Goal: Task Accomplishment & Management: Manage account settings

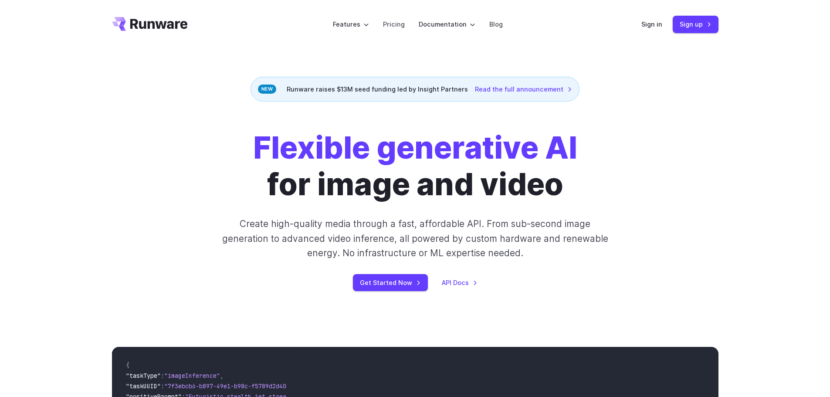
drag, startPoint x: 719, startPoint y: 161, endPoint x: 696, endPoint y: 107, distance: 58.3
click at [717, 156] on div "Flexible generative AI for image and video Create high-quality media through a …" at bounding box center [414, 210] width 627 height 162
click at [690, 23] on link "Sign up" at bounding box center [696, 24] width 46 height 17
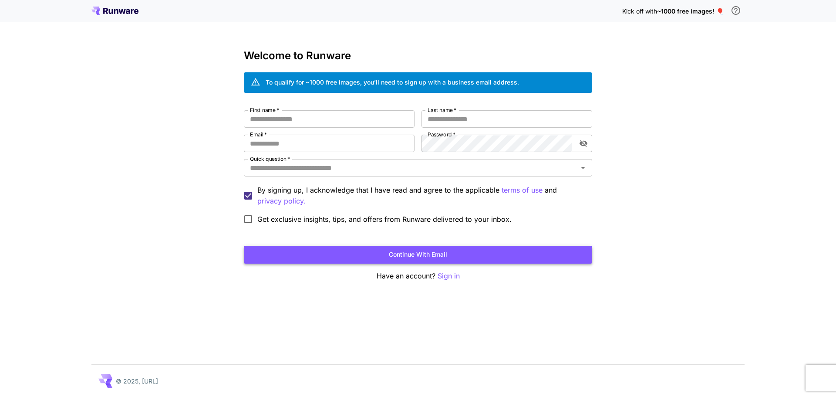
click at [424, 254] on button "Continue with email" at bounding box center [418, 255] width 348 height 18
click at [134, 10] on icon at bounding box center [114, 11] width 47 height 9
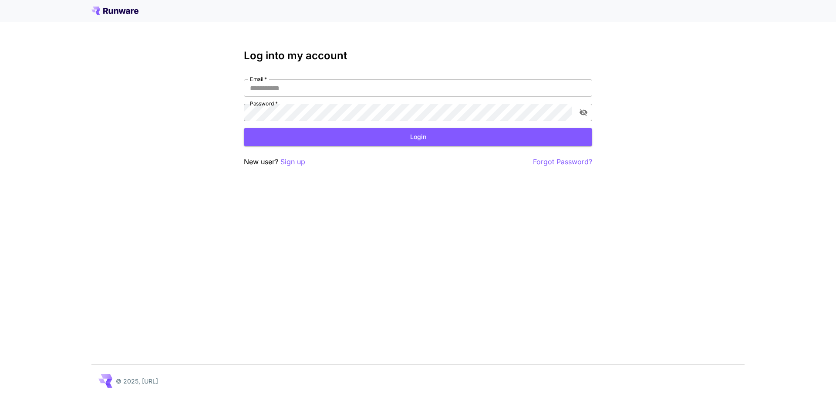
click at [134, 10] on icon at bounding box center [114, 11] width 47 height 9
click at [294, 163] on p "Sign up" at bounding box center [293, 161] width 25 height 11
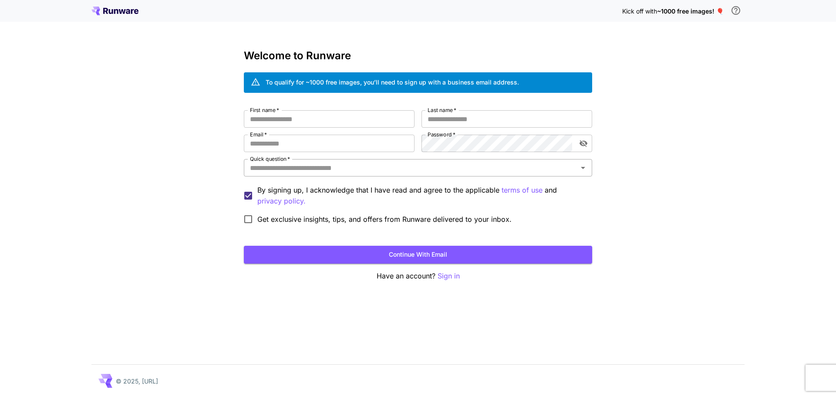
click at [582, 168] on icon "Open" at bounding box center [583, 167] width 10 height 10
click at [325, 118] on input "First name   *" at bounding box center [329, 118] width 171 height 17
type input "*"
type input "******"
type input "*******"
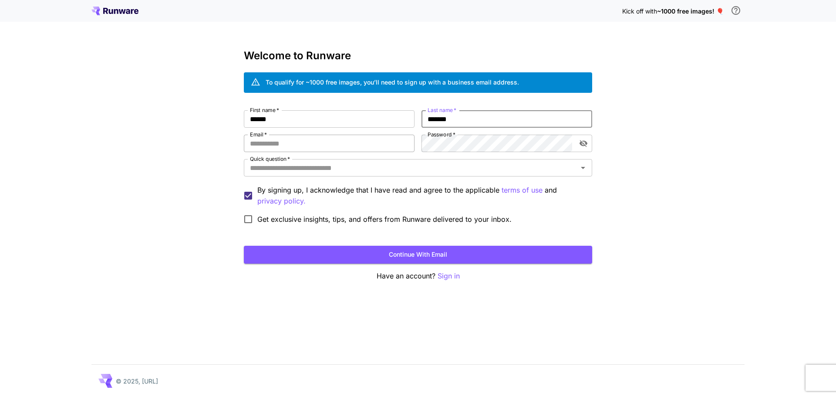
click at [325, 141] on input "Email   *" at bounding box center [329, 143] width 171 height 17
type input "**********"
click at [585, 145] on icon "toggle password visibility" at bounding box center [584, 143] width 8 height 7
click at [417, 157] on div "**********" at bounding box center [418, 169] width 348 height 118
drag, startPoint x: 347, startPoint y: 142, endPoint x: 253, endPoint y: 147, distance: 94.6
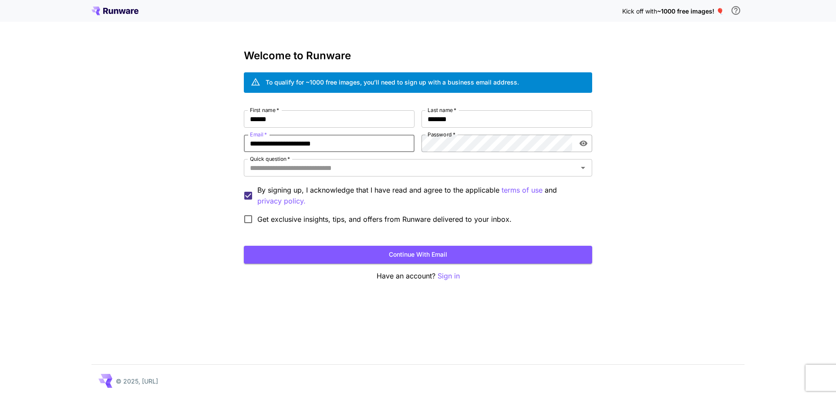
click at [253, 147] on input "**********" at bounding box center [329, 143] width 171 height 17
click at [586, 170] on icon "Open" at bounding box center [583, 167] width 10 height 10
click at [114, 7] on icon at bounding box center [114, 11] width 47 height 9
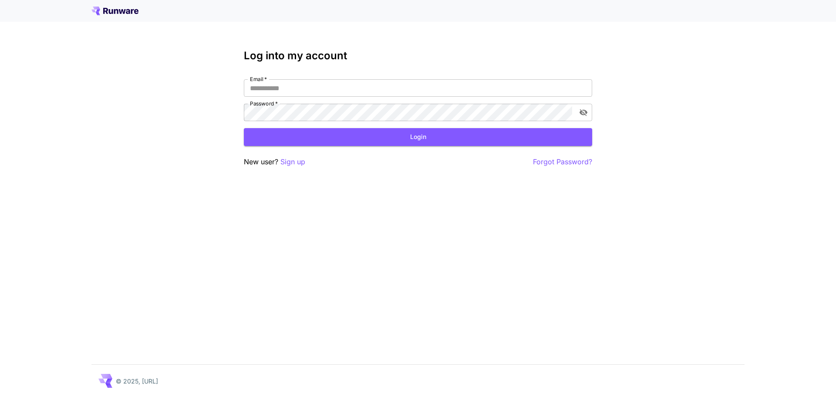
click at [114, 7] on icon at bounding box center [114, 11] width 47 height 9
click at [142, 380] on p "© 2025, Runware.ai" at bounding box center [137, 380] width 42 height 9
click at [297, 160] on p "Sign up" at bounding box center [293, 161] width 25 height 11
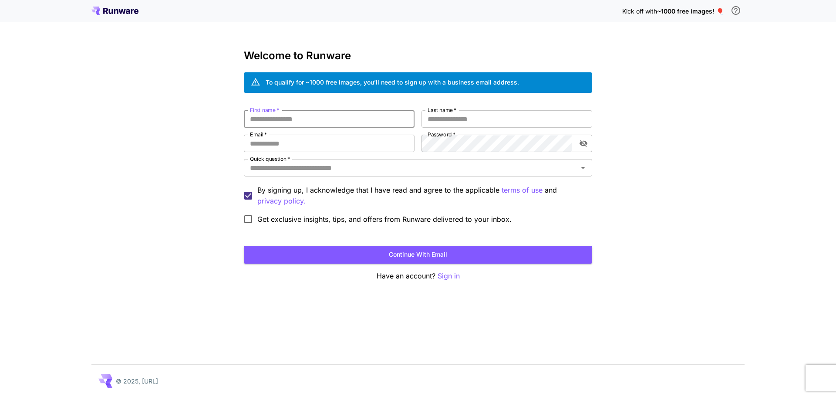
click at [310, 116] on input "First name   *" at bounding box center [329, 118] width 171 height 17
type input "******"
type input "*******"
click at [294, 144] on input "Email   *" at bounding box center [329, 143] width 171 height 17
click at [300, 145] on input "Email   *" at bounding box center [329, 143] width 171 height 17
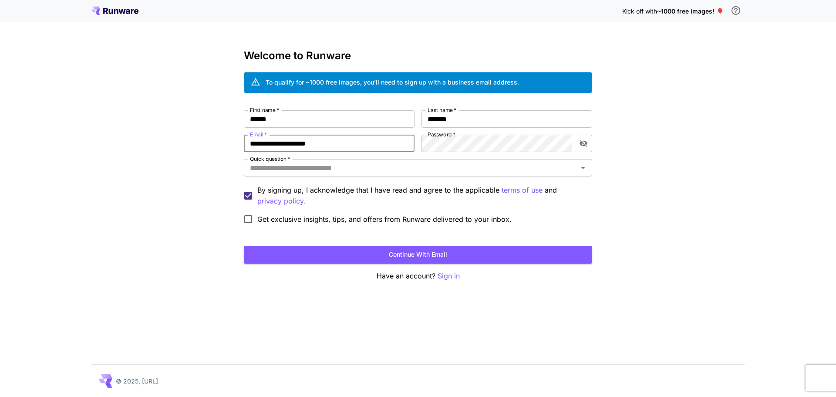
type input "**********"
click at [670, 125] on div "**********" at bounding box center [418, 198] width 836 height 397
click at [586, 146] on icon "toggle password visibility" at bounding box center [584, 143] width 8 height 7
click at [354, 167] on input "Quick question   *" at bounding box center [411, 168] width 329 height 12
click at [584, 169] on icon "Open" at bounding box center [583, 167] width 10 height 10
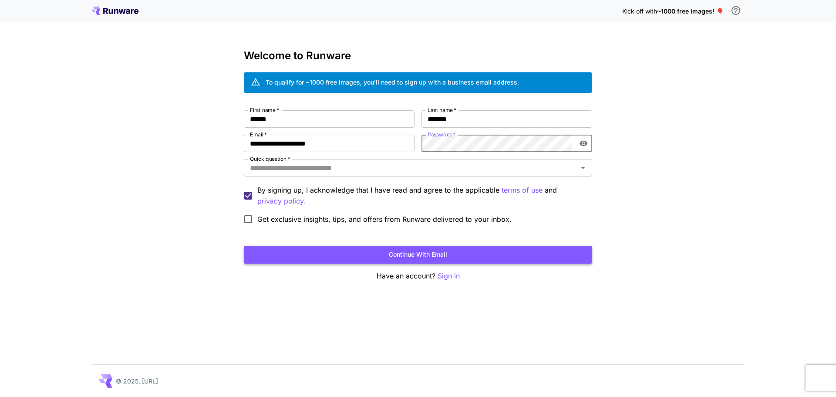
click at [405, 254] on button "Continue with email" at bounding box center [418, 255] width 348 height 18
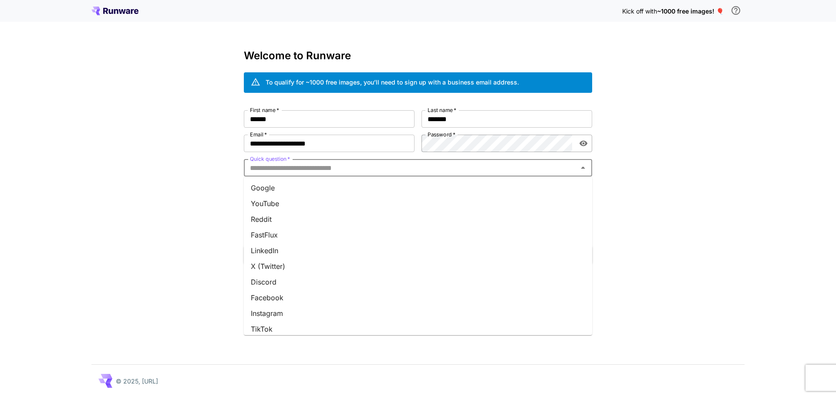
click at [389, 168] on input "Quick question   *" at bounding box center [411, 168] width 329 height 12
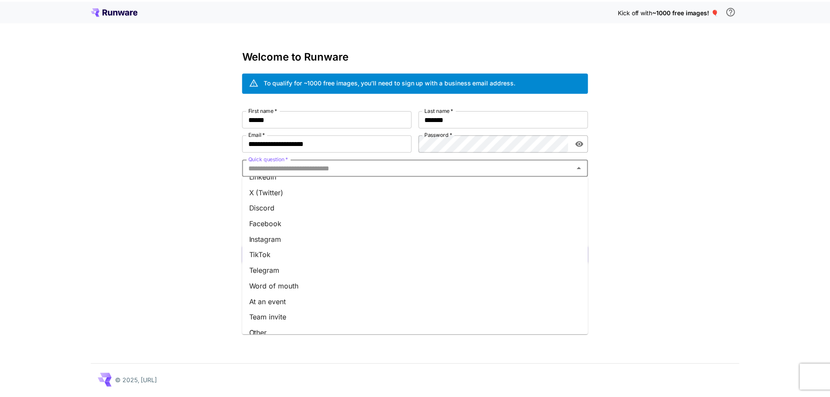
scroll to position [84, 0]
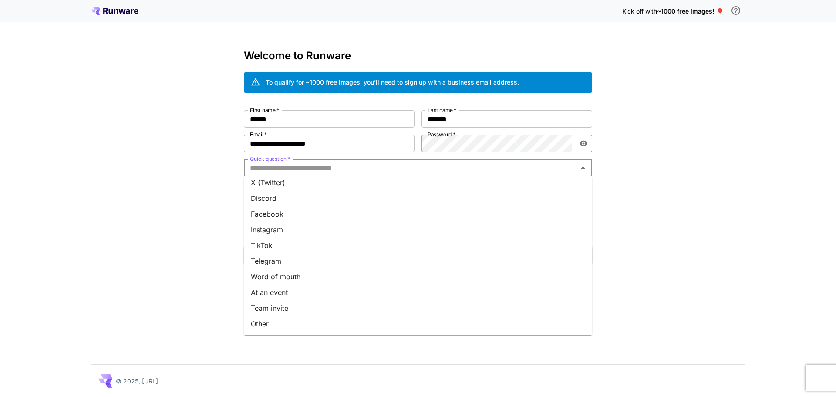
click at [311, 291] on li "At an event" at bounding box center [418, 292] width 348 height 16
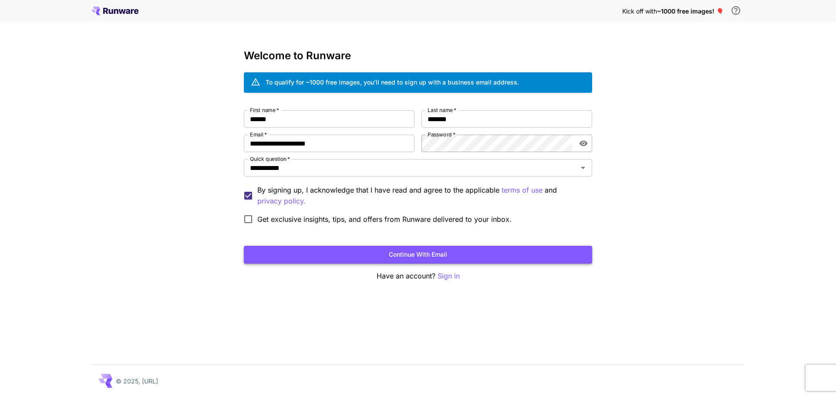
click at [429, 252] on button "Continue with email" at bounding box center [418, 255] width 348 height 18
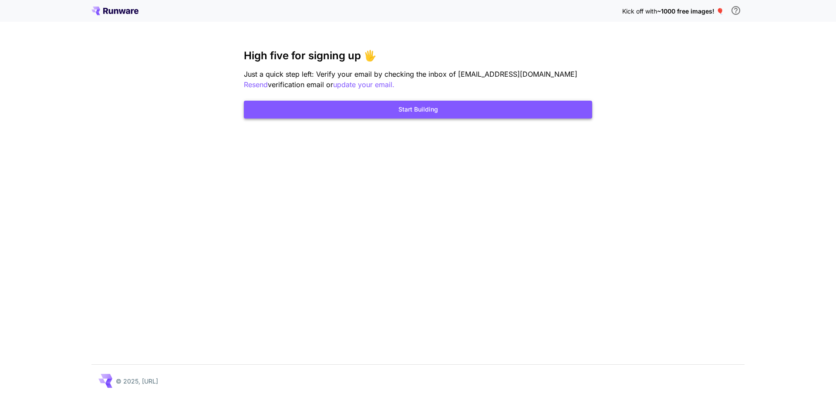
click at [420, 108] on button "Start Building" at bounding box center [418, 110] width 348 height 18
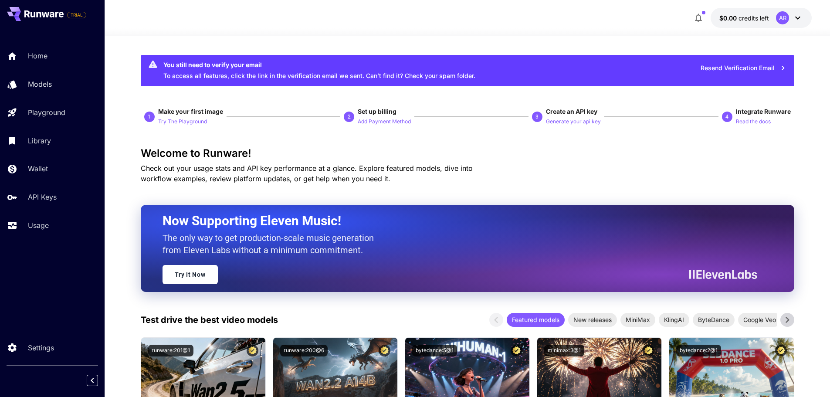
click at [61, 11] on icon at bounding box center [43, 13] width 39 height 7
click at [76, 13] on span "TRIAL" at bounding box center [77, 15] width 18 height 7
click at [46, 11] on icon at bounding box center [43, 13] width 39 height 7
click at [738, 17] on span "credits left" at bounding box center [753, 17] width 30 height 7
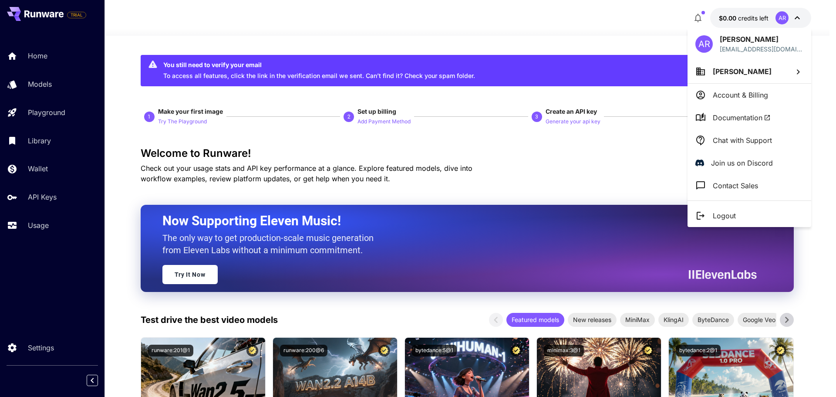
click at [768, 95] on p "Account & Billing" at bounding box center [740, 95] width 55 height 10
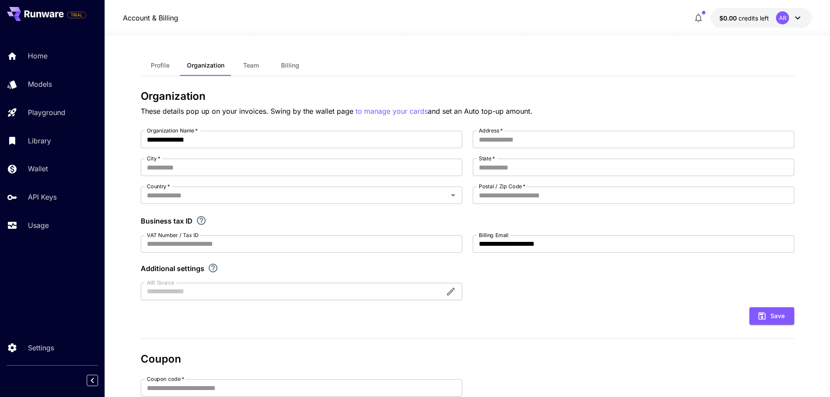
click at [296, 69] on span "Billing" at bounding box center [290, 65] width 18 height 8
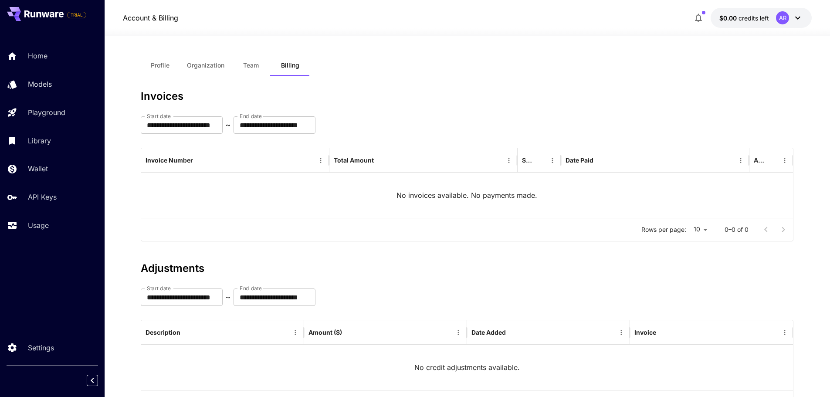
click at [258, 68] on span "Team" at bounding box center [251, 65] width 16 height 8
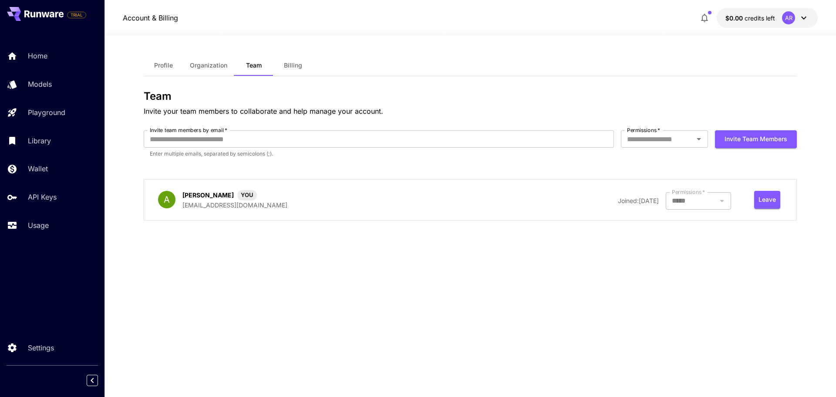
click at [218, 64] on span "Organization" at bounding box center [208, 65] width 37 height 8
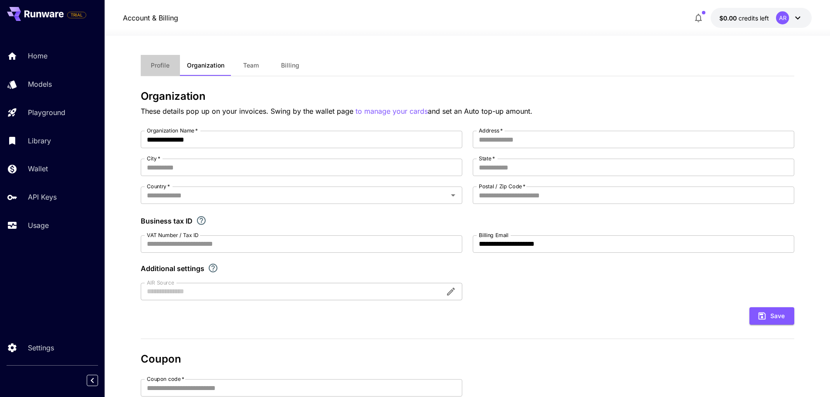
click at [162, 66] on span "Profile" at bounding box center [160, 65] width 19 height 8
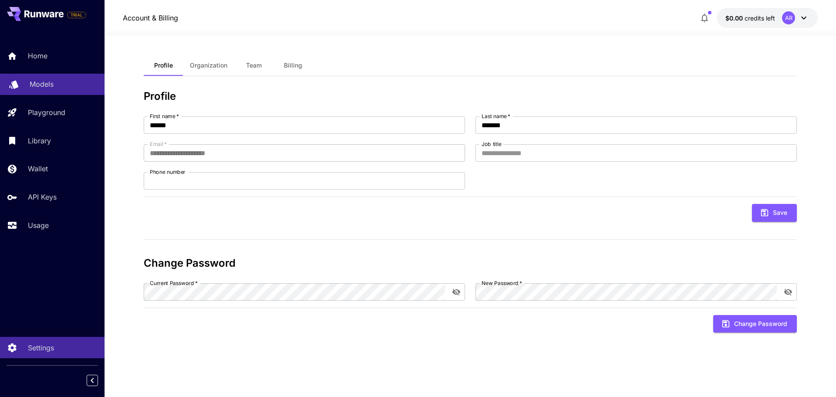
click at [28, 85] on link "Models" at bounding box center [52, 84] width 105 height 21
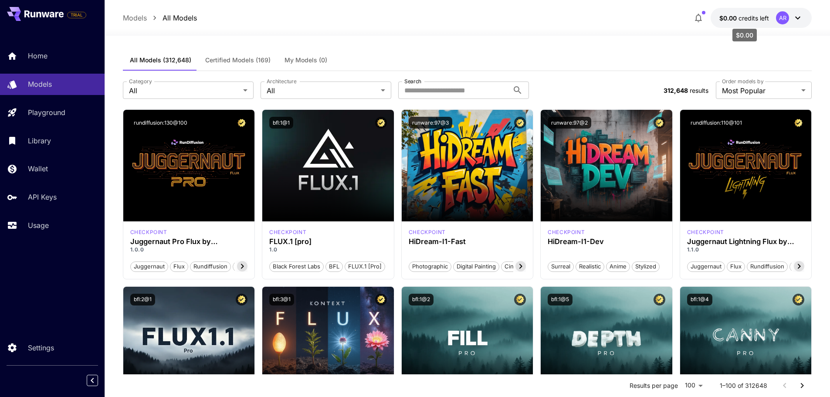
click at [743, 14] on span "credits left" at bounding box center [753, 17] width 30 height 7
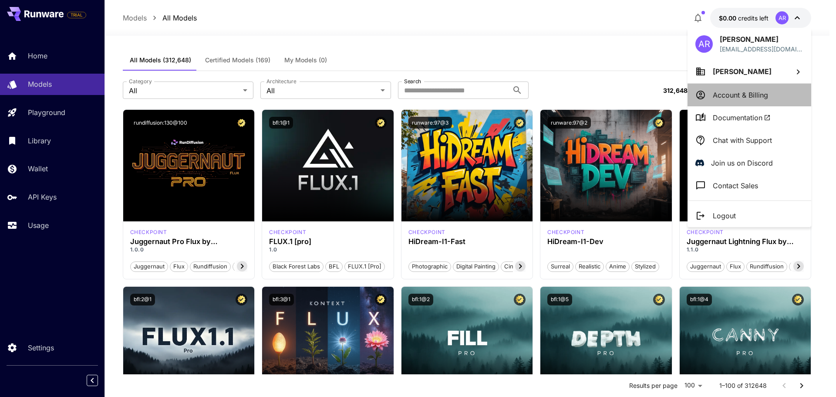
click at [728, 99] on p "Account & Billing" at bounding box center [740, 95] width 55 height 10
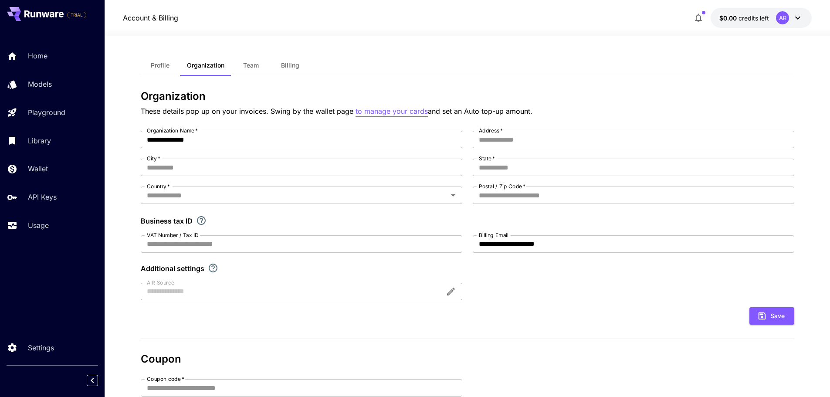
click at [389, 114] on p "to manage your cards" at bounding box center [391, 111] width 72 height 11
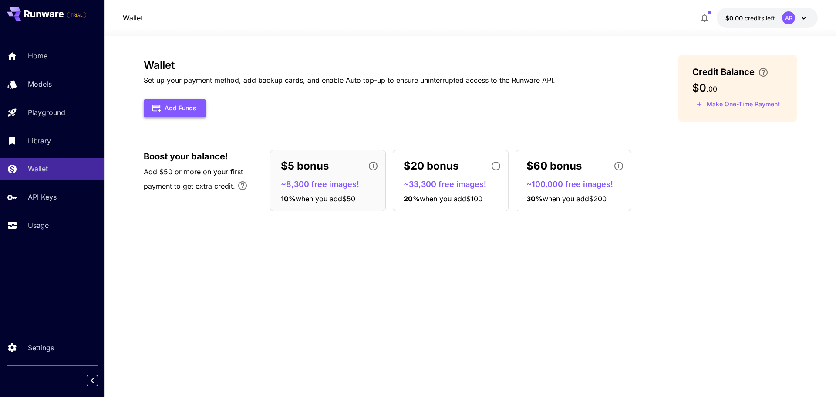
click at [182, 112] on button "Add Funds" at bounding box center [175, 108] width 62 height 18
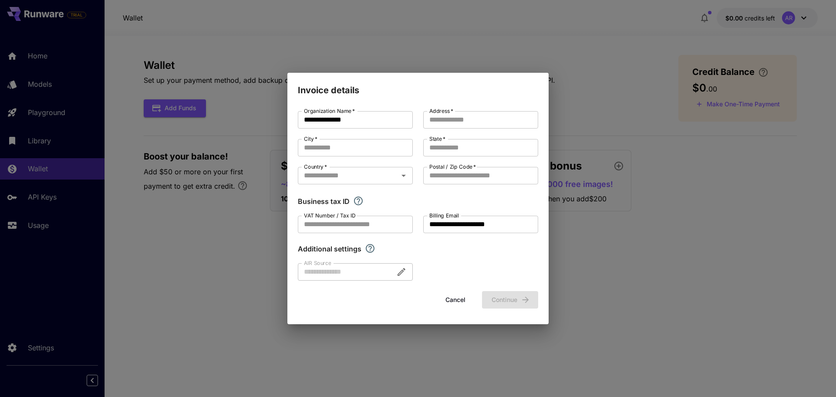
click at [444, 297] on button "Cancel" at bounding box center [455, 300] width 39 height 18
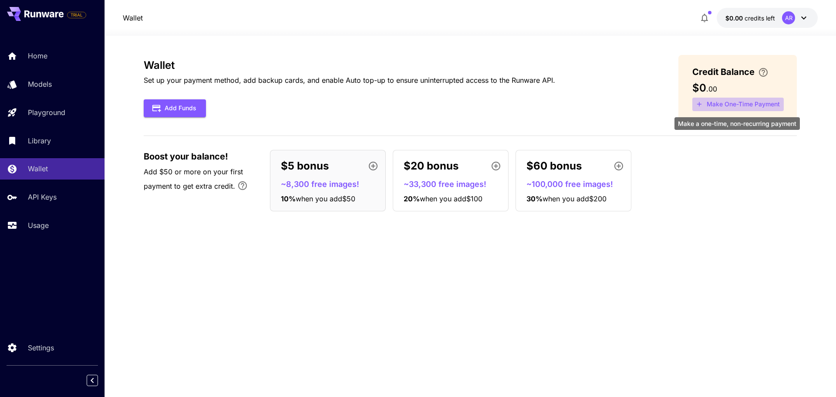
click at [717, 106] on button "Make One-Time Payment" at bounding box center [738, 105] width 91 height 14
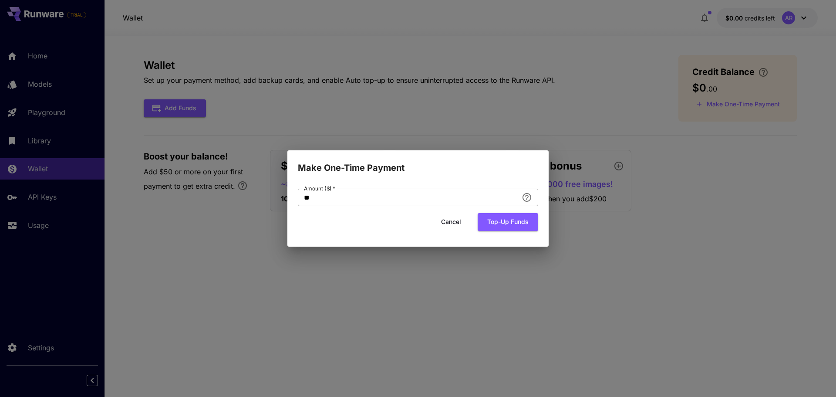
click at [459, 223] on button "Cancel" at bounding box center [451, 222] width 39 height 18
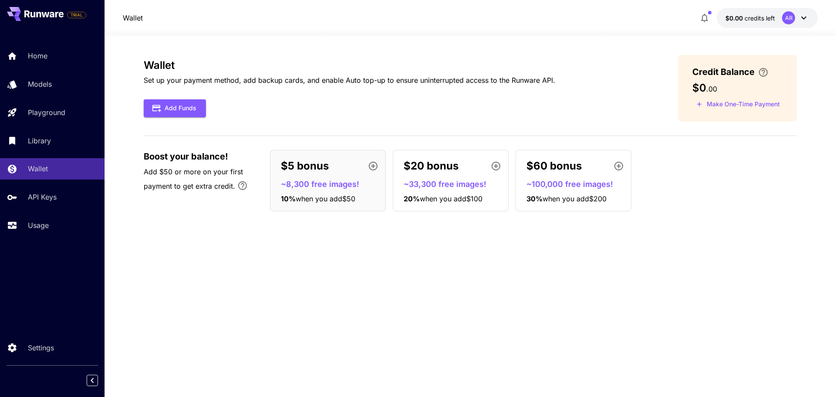
click at [549, 169] on p "$60 bonus" at bounding box center [554, 166] width 55 height 16
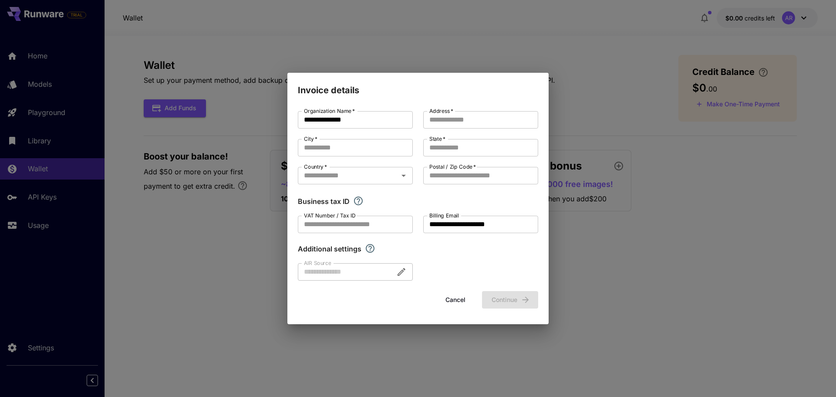
click at [453, 299] on button "Cancel" at bounding box center [455, 300] width 39 height 18
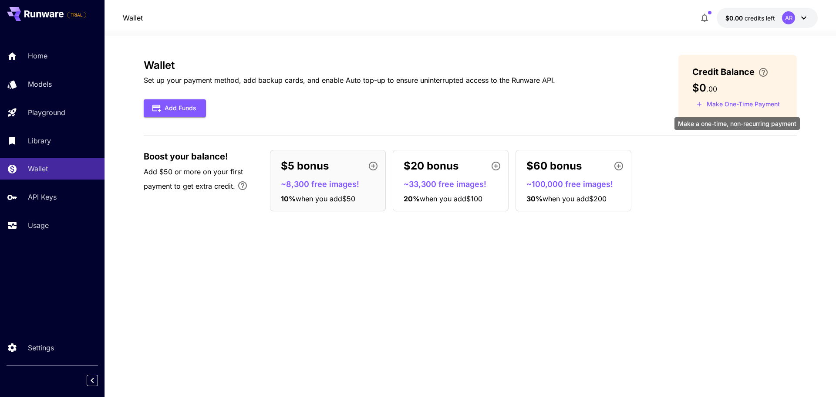
click at [737, 105] on button "Make One-Time Payment" at bounding box center [738, 105] width 91 height 14
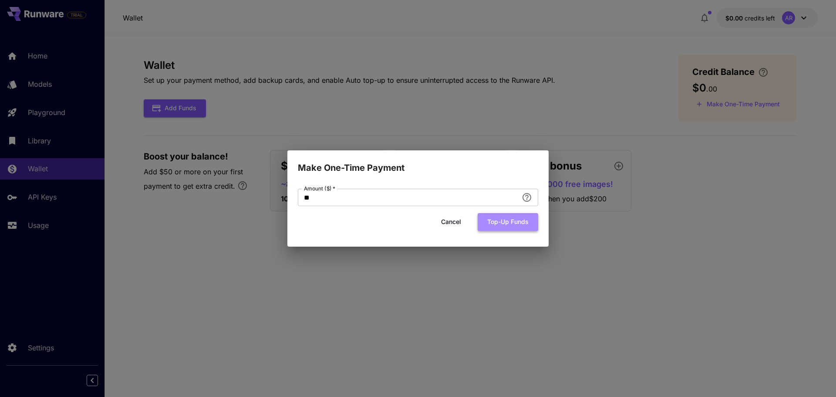
click at [495, 226] on button "Top-up funds" at bounding box center [508, 222] width 61 height 18
click at [449, 224] on button "Cancel" at bounding box center [451, 222] width 39 height 18
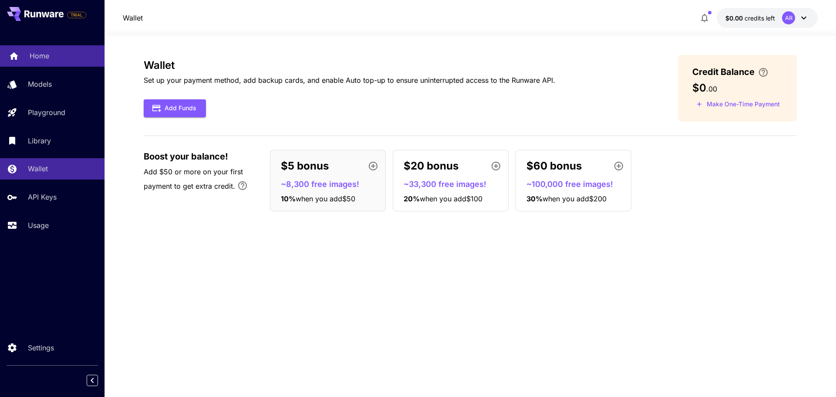
click at [45, 57] on p "Home" at bounding box center [40, 56] width 20 height 10
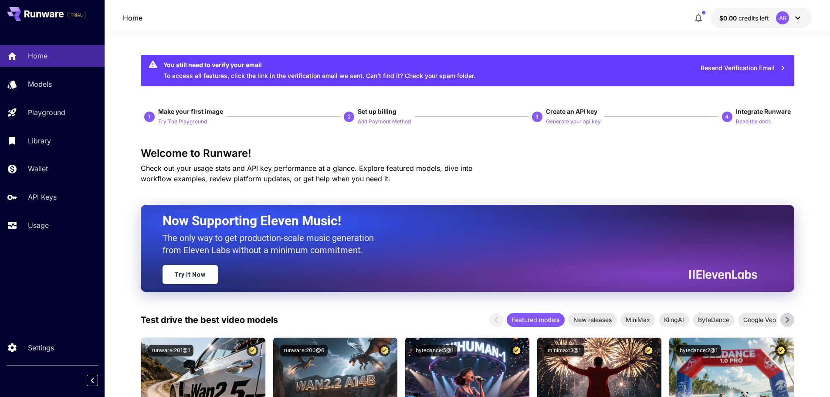
click at [240, 76] on div "You still need to verify your email To access all features, click the link in t…" at bounding box center [319, 70] width 312 height 26
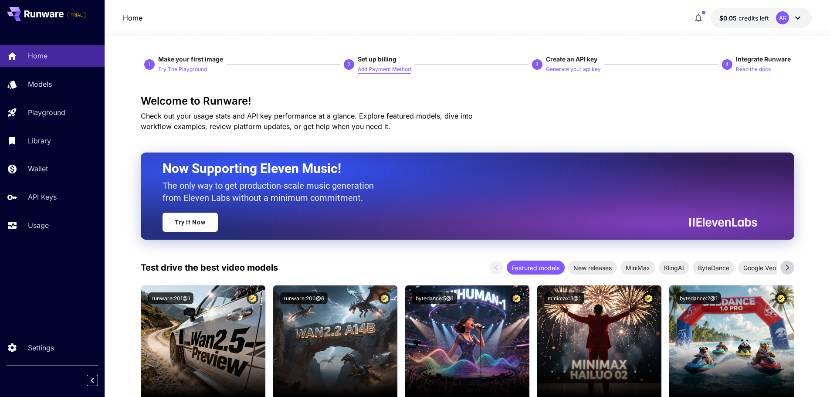
click at [378, 69] on p "Add Payment Method" at bounding box center [384, 69] width 53 height 8
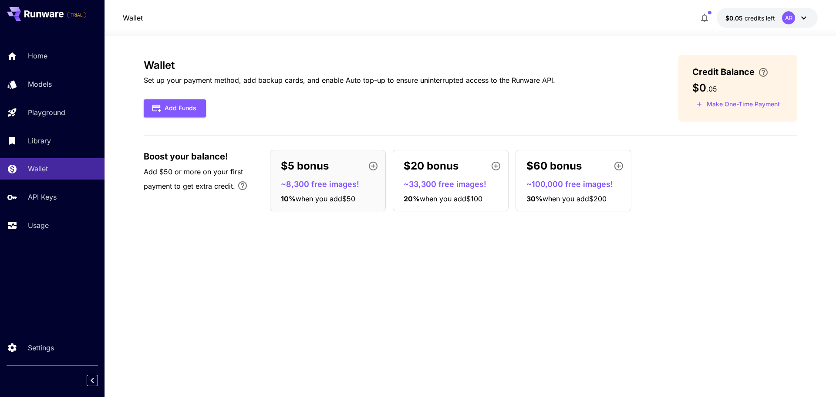
click at [46, 14] on icon at bounding box center [45, 14] width 8 height 5
click at [35, 56] on p "Home" at bounding box center [40, 56] width 20 height 10
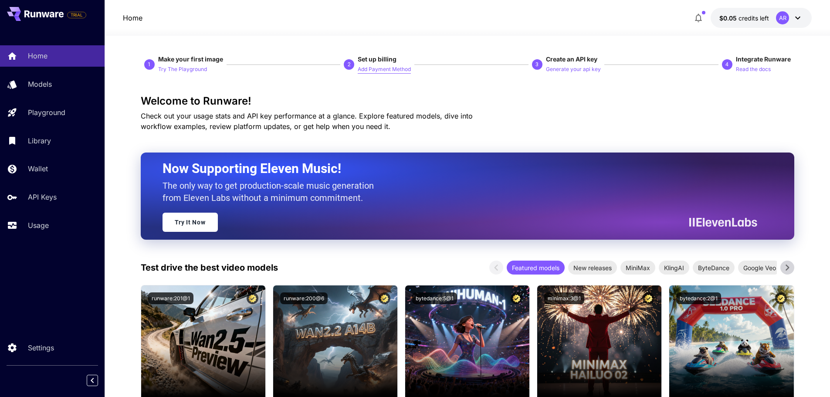
click at [374, 68] on p "Add Payment Method" at bounding box center [384, 69] width 53 height 8
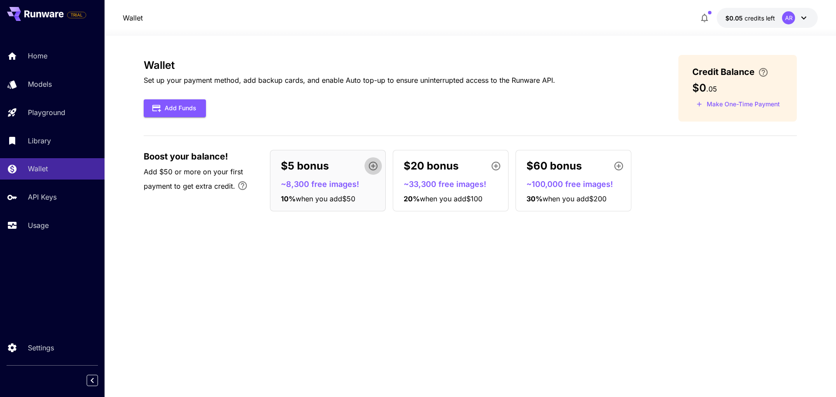
click at [374, 163] on icon "button" at bounding box center [373, 166] width 10 height 10
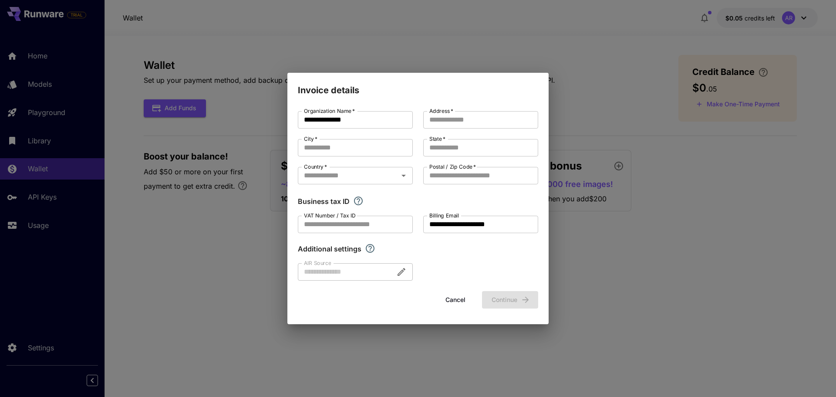
click at [456, 295] on button "Cancel" at bounding box center [455, 300] width 39 height 18
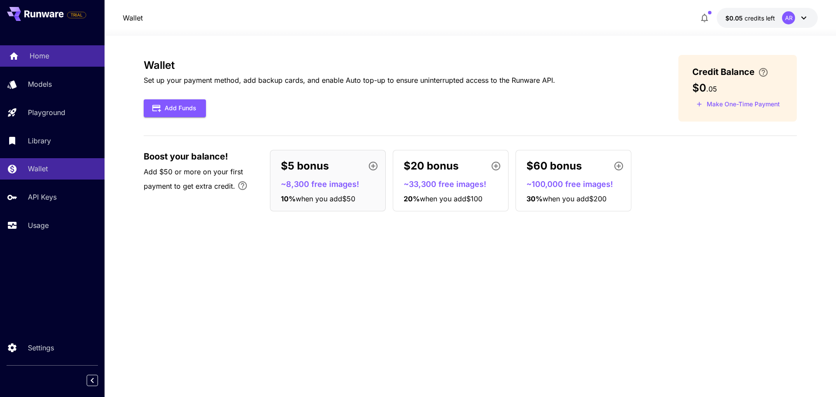
click at [25, 53] on link "Home" at bounding box center [52, 55] width 105 height 21
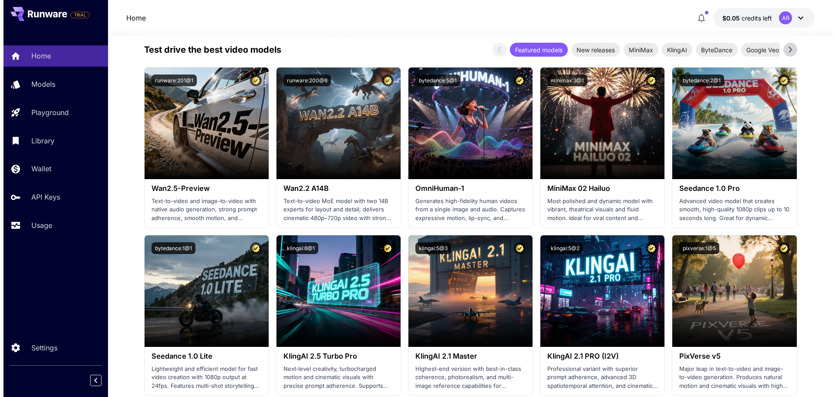
scroll to position [87, 0]
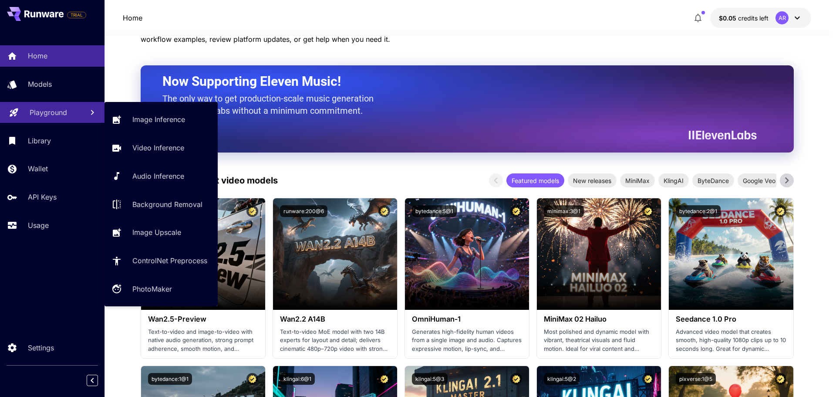
click at [24, 113] on link "Playground" at bounding box center [52, 112] width 105 height 21
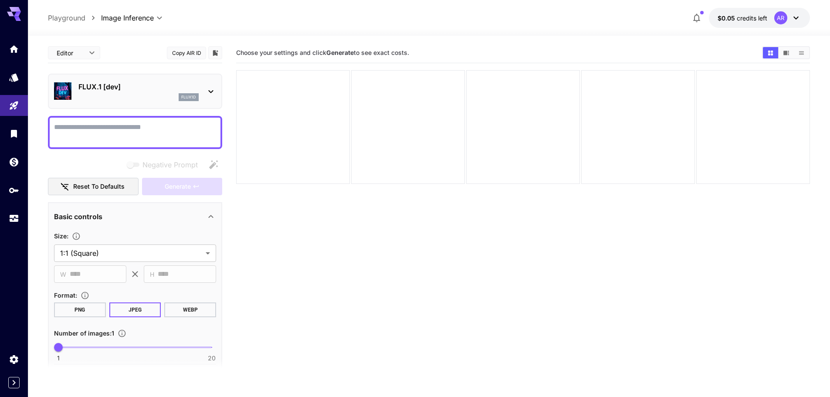
click at [126, 132] on textarea "Negative Prompt" at bounding box center [135, 132] width 162 height 21
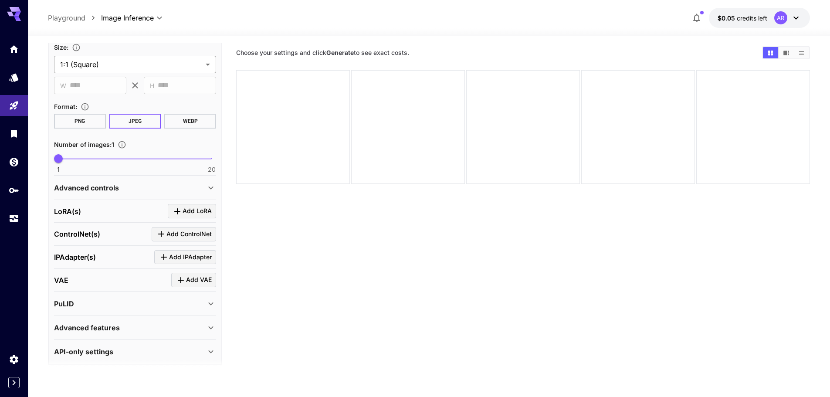
scroll to position [195, 0]
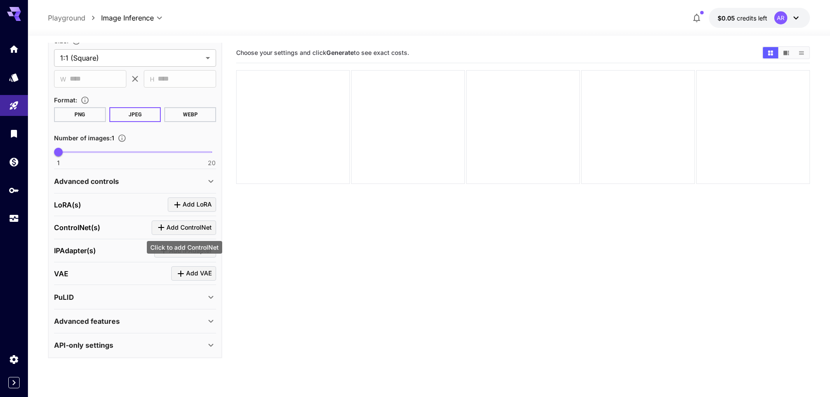
type textarea "**********"
click at [187, 231] on span "Add ControlNet" at bounding box center [188, 227] width 45 height 11
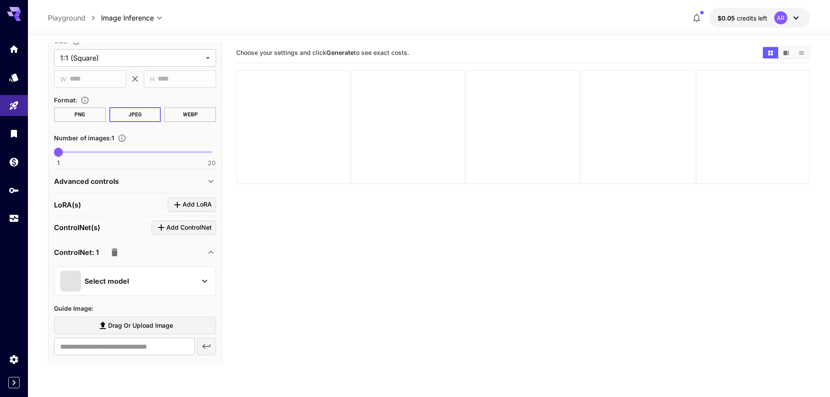
click at [210, 253] on icon at bounding box center [211, 252] width 10 height 10
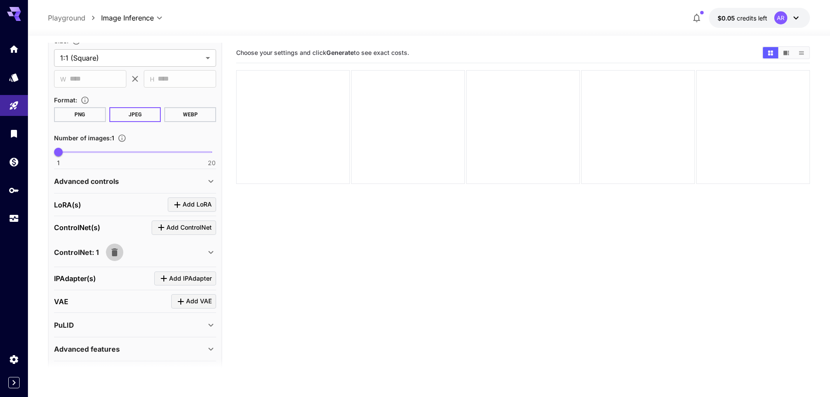
click at [116, 251] on icon "button" at bounding box center [115, 252] width 6 height 8
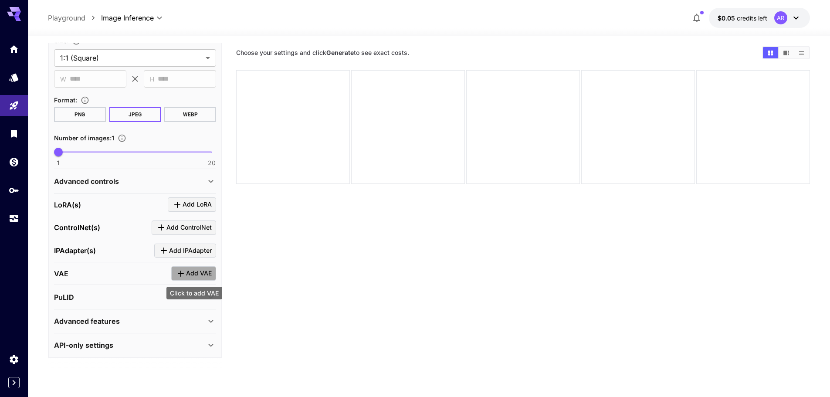
click at [180, 272] on icon "Click to add VAE" at bounding box center [181, 273] width 10 height 10
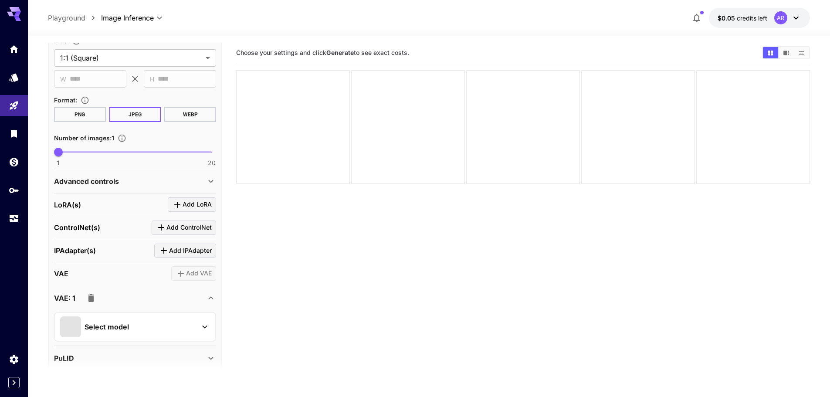
click at [213, 300] on icon at bounding box center [211, 298] width 10 height 10
click at [95, 294] on icon "button" at bounding box center [91, 298] width 10 height 10
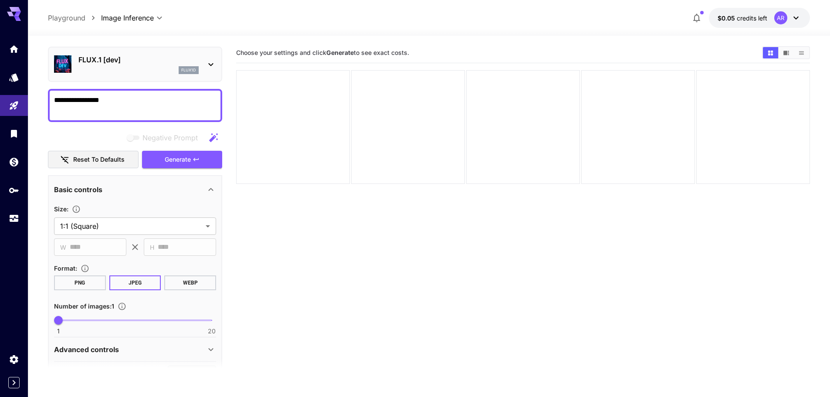
scroll to position [21, 0]
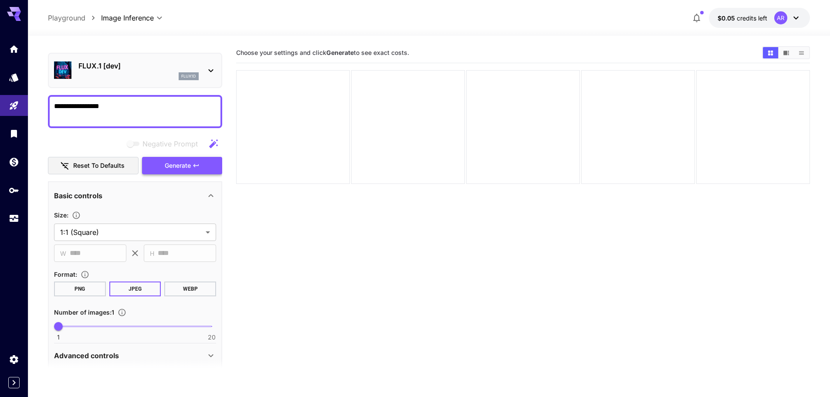
click at [175, 165] on span "Generate" at bounding box center [178, 165] width 26 height 11
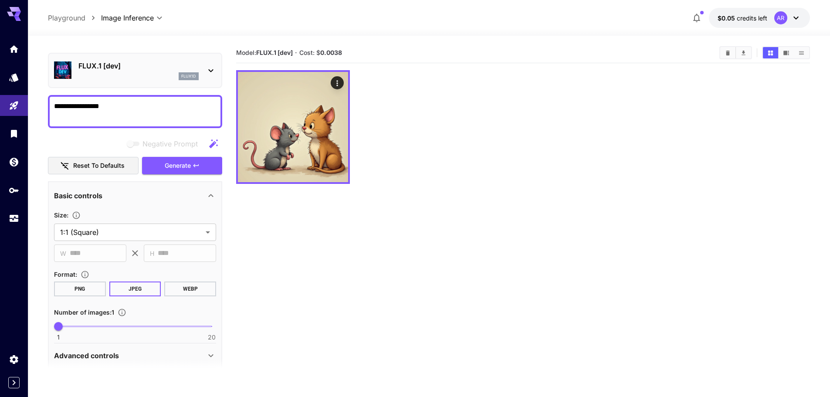
click at [433, 255] on section "Model: FLUX.1 [dev] · Cost: $ 0.0038" at bounding box center [523, 241] width 574 height 397
click at [739, 20] on span "credits left" at bounding box center [752, 17] width 30 height 7
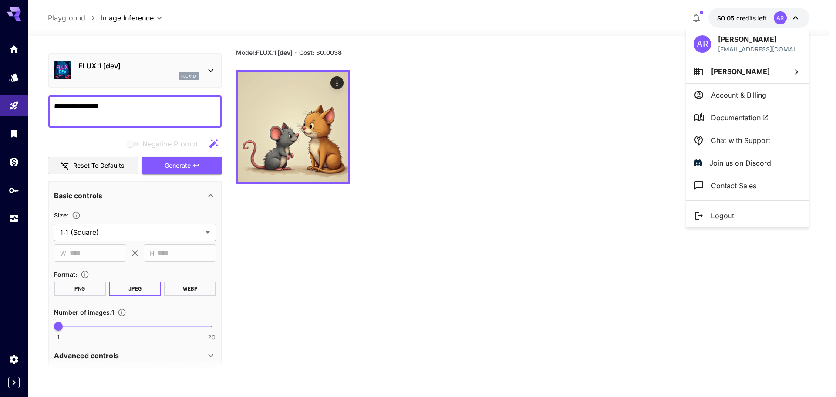
click at [527, 211] on div at bounding box center [418, 198] width 836 height 397
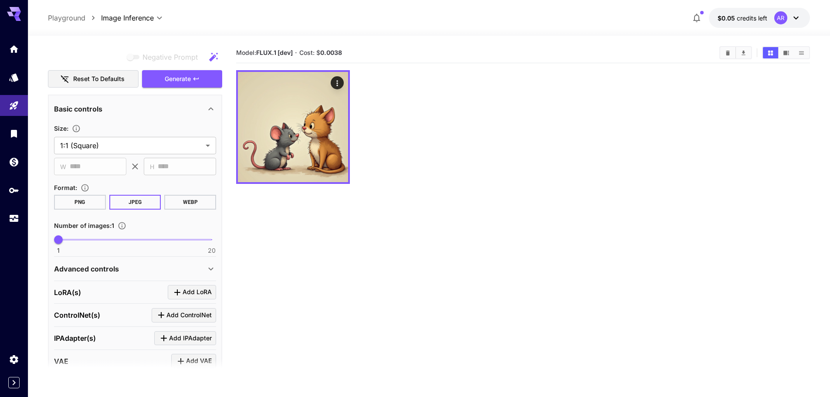
scroll to position [195, 0]
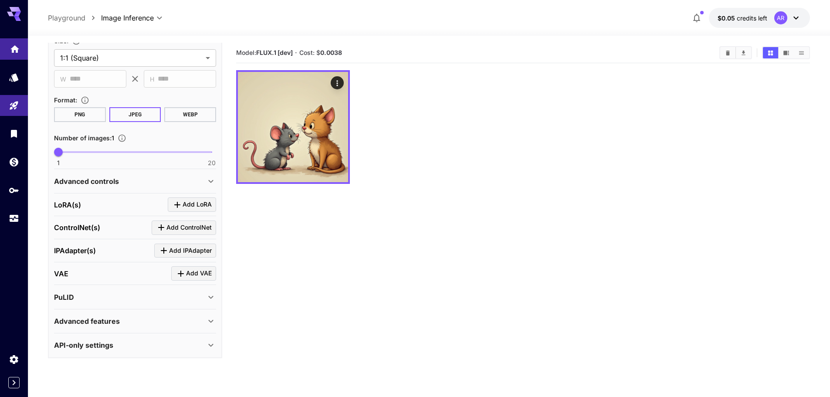
click at [8, 48] on link at bounding box center [14, 48] width 28 height 21
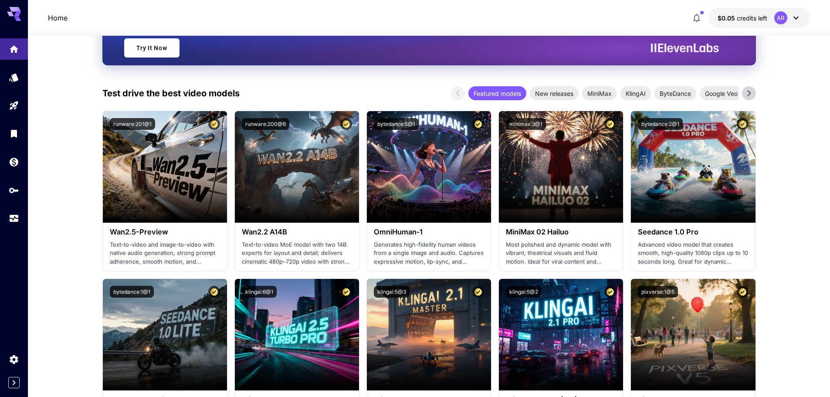
scroll to position [218, 0]
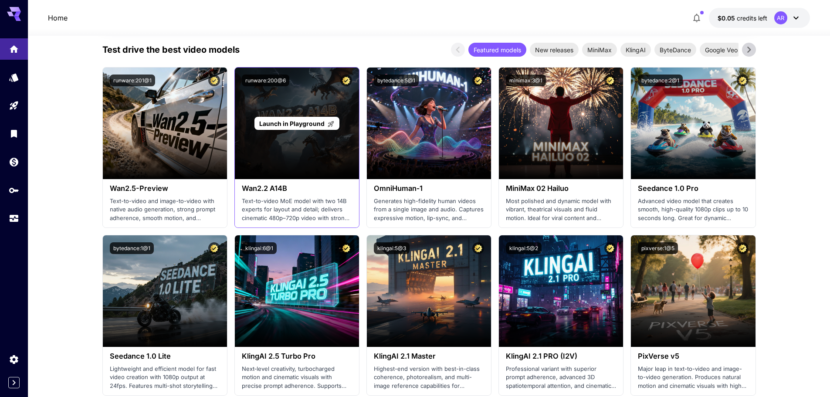
click at [273, 128] on p "Launch in Playground" at bounding box center [296, 123] width 75 height 9
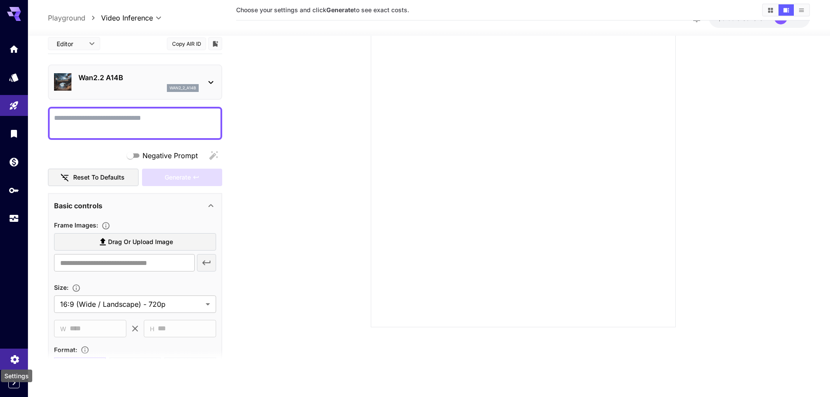
click at [14, 356] on icon "Settings" at bounding box center [14, 356] width 8 height 9
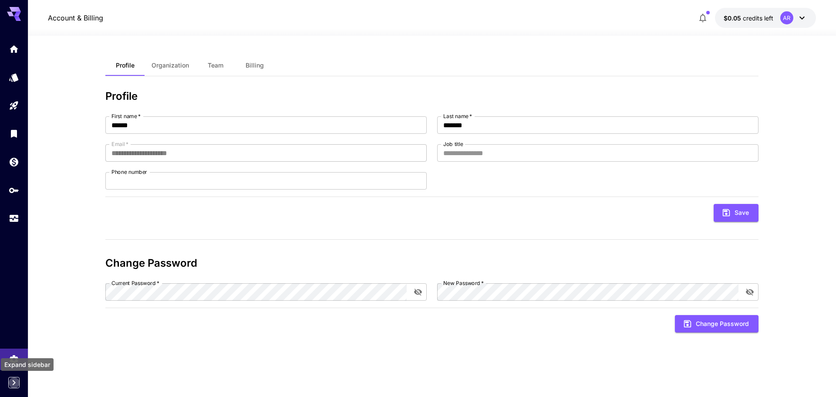
click at [15, 380] on icon "Expand sidebar" at bounding box center [14, 382] width 10 height 10
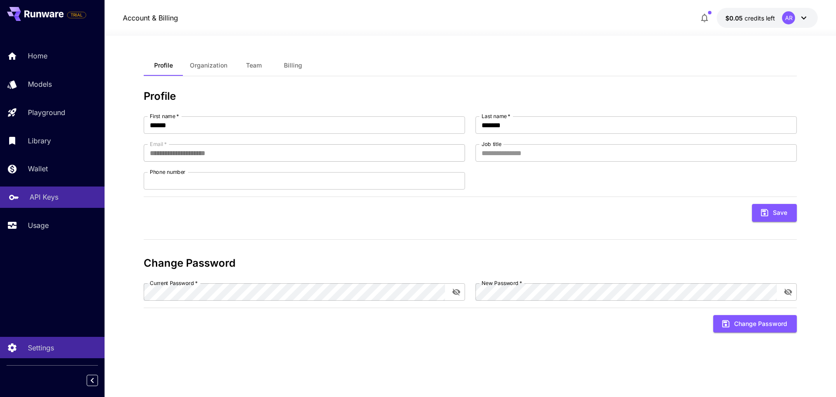
click at [44, 200] on p "API Keys" at bounding box center [44, 197] width 29 height 10
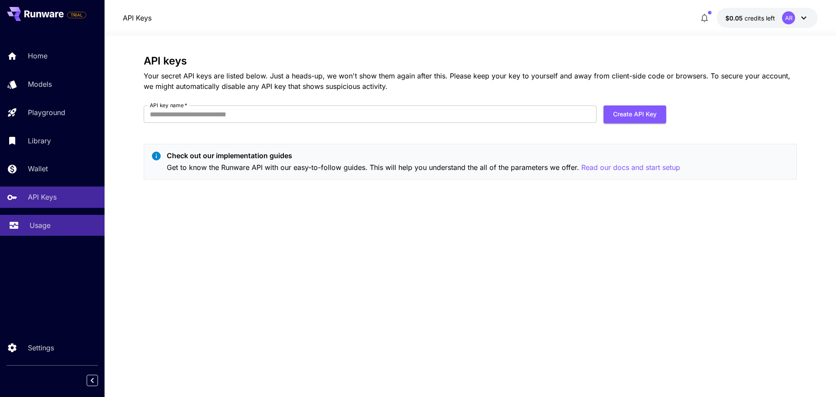
click at [39, 227] on p "Usage" at bounding box center [40, 225] width 21 height 10
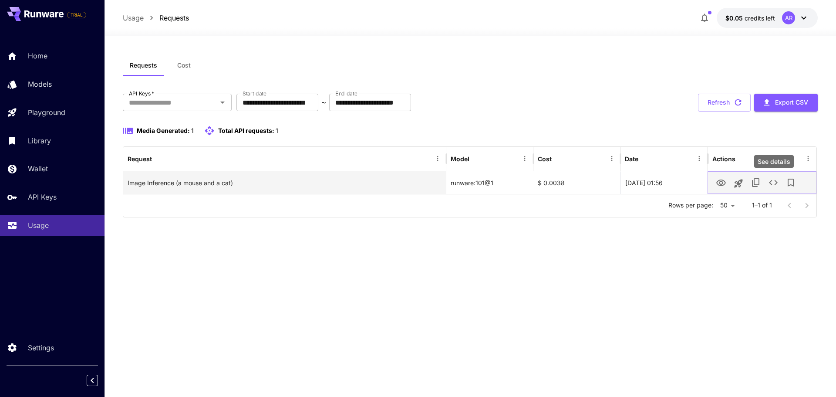
click at [772, 183] on icon "See details" at bounding box center [773, 182] width 10 height 10
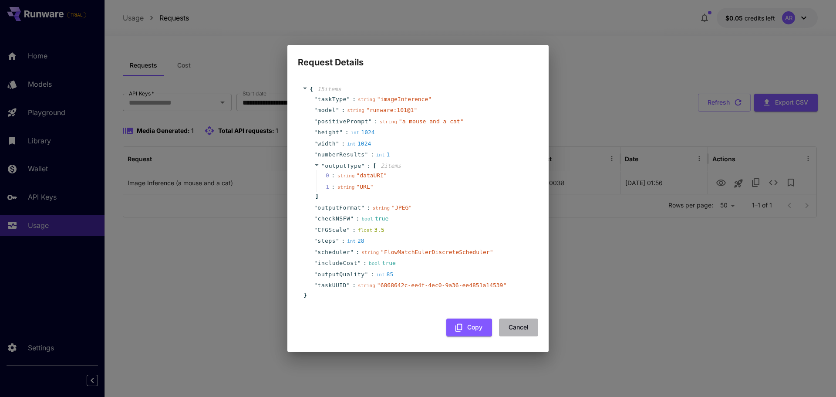
click at [526, 326] on button "Cancel" at bounding box center [518, 327] width 39 height 18
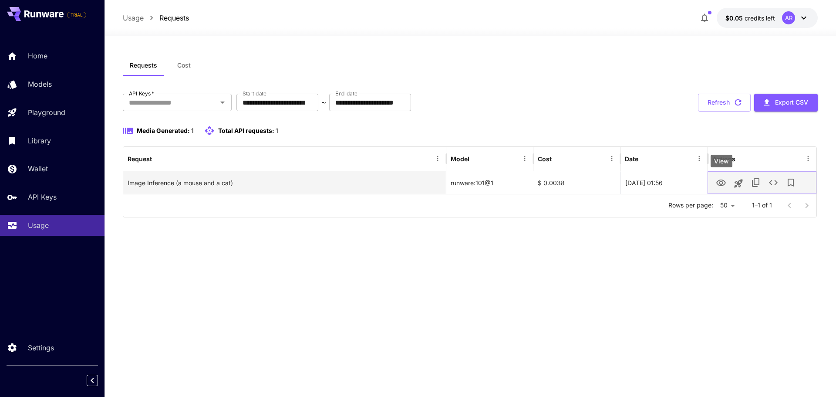
click at [726, 186] on icon "View" at bounding box center [721, 183] width 10 height 10
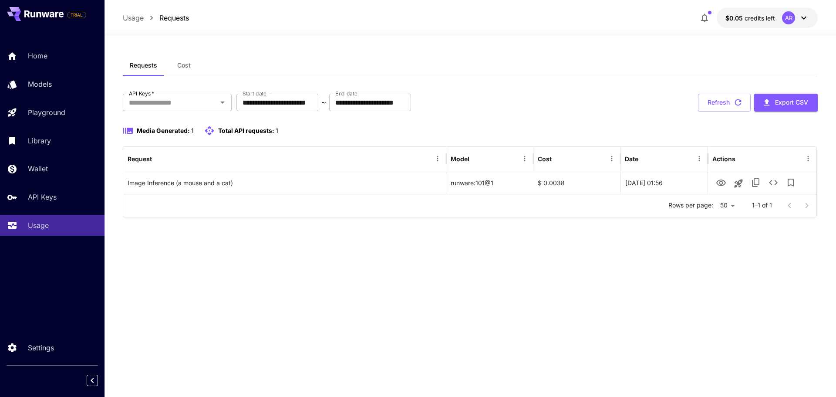
click at [807, 19] on icon at bounding box center [804, 18] width 10 height 10
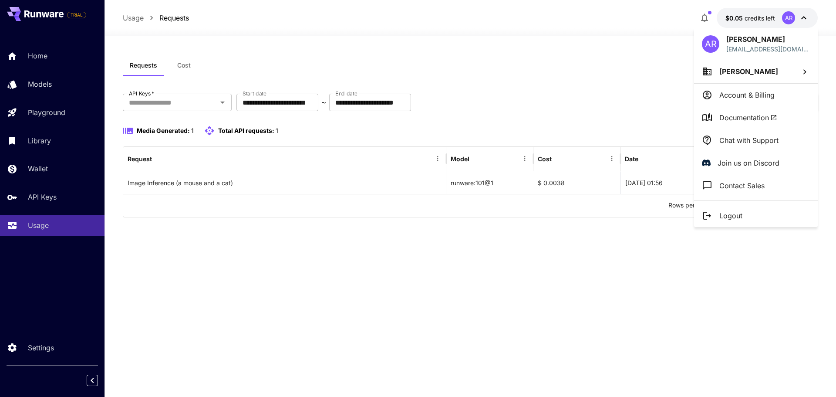
click at [748, 102] on li "Account & Billing" at bounding box center [756, 95] width 124 height 23
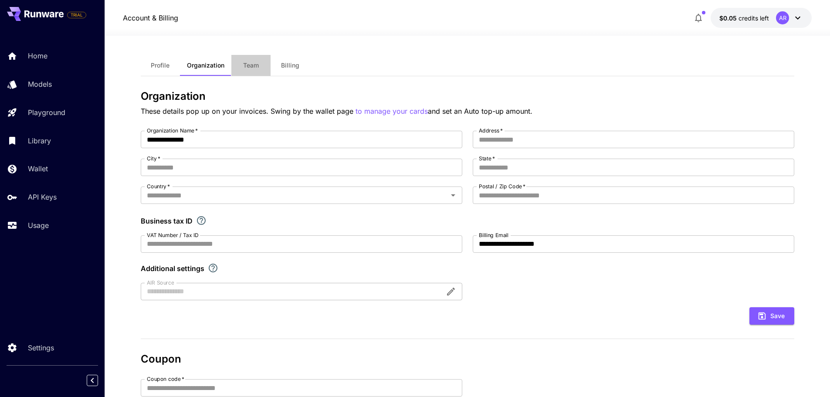
click at [247, 66] on span "Team" at bounding box center [251, 65] width 16 height 8
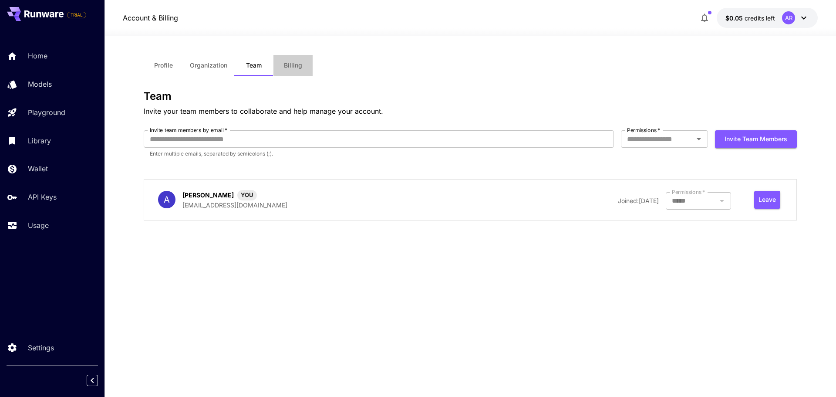
click at [277, 64] on button "Billing" at bounding box center [293, 65] width 39 height 21
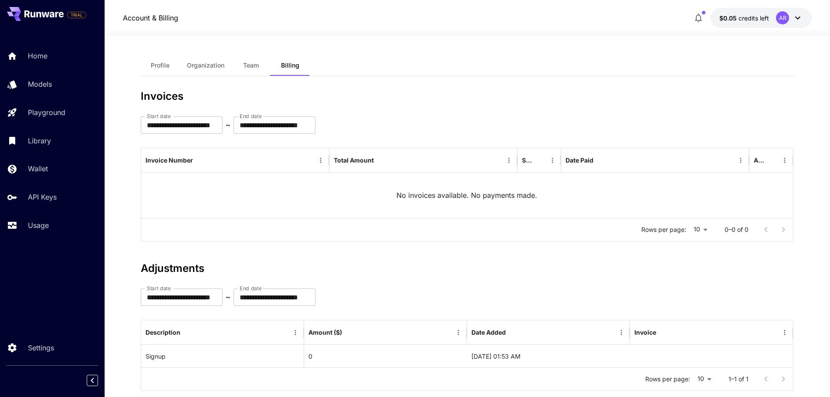
click at [165, 64] on span "Profile" at bounding box center [160, 65] width 19 height 8
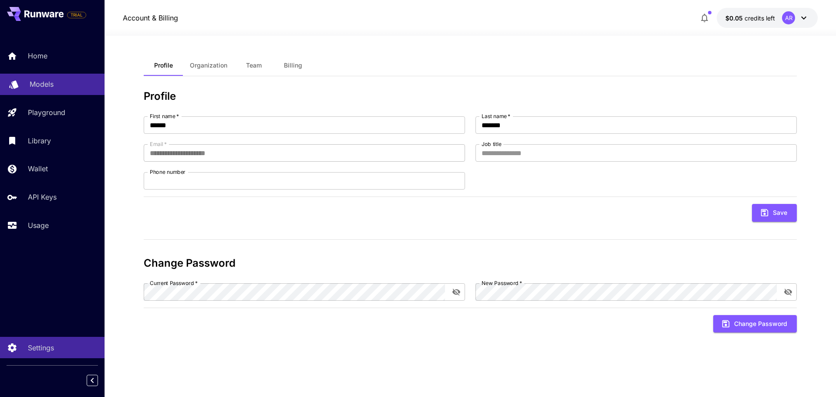
click at [52, 82] on p "Models" at bounding box center [42, 84] width 24 height 10
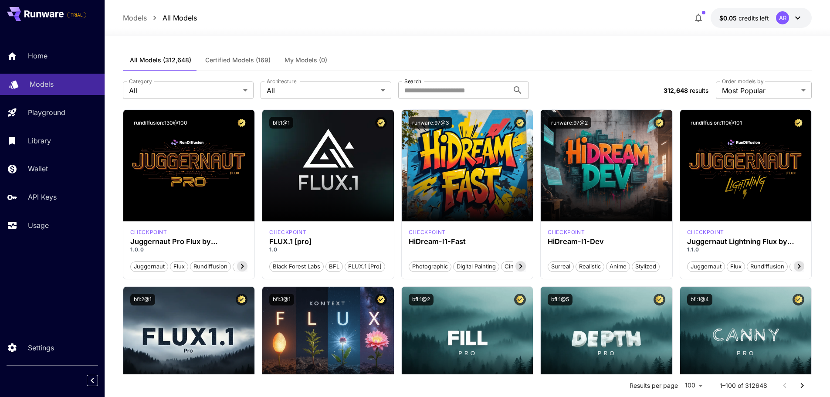
click at [68, 84] on div "Models" at bounding box center [64, 84] width 68 height 10
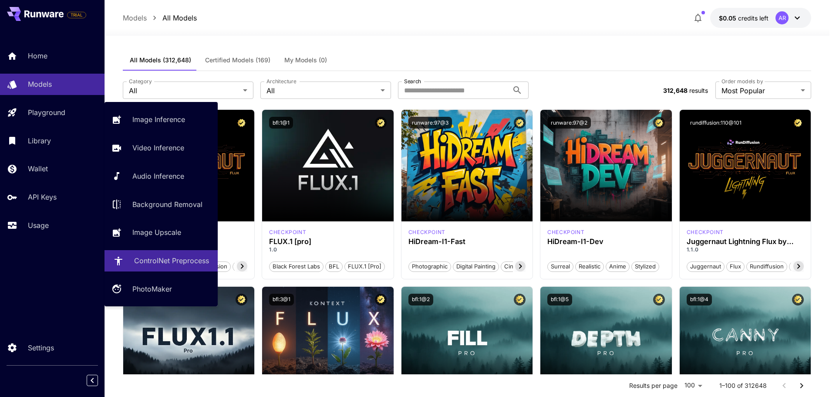
click at [159, 260] on p "ControlNet Preprocess" at bounding box center [171, 260] width 75 height 10
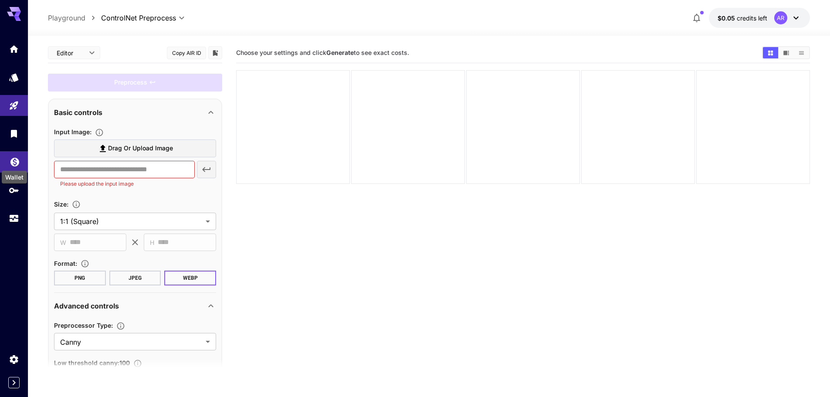
click at [14, 159] on icon "Wallet" at bounding box center [15, 159] width 10 height 10
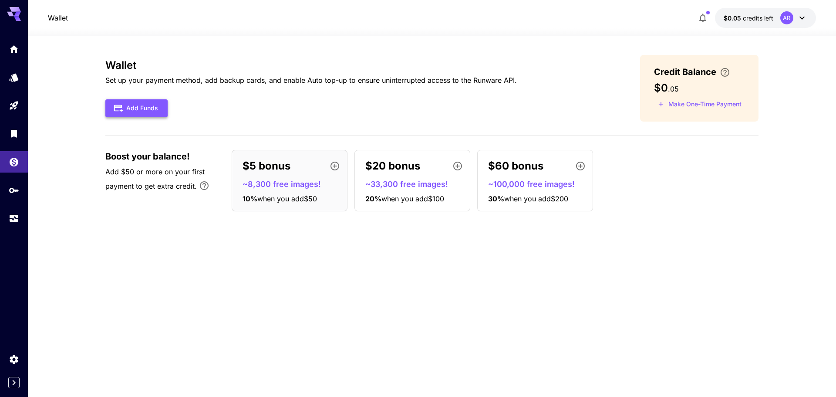
click at [146, 100] on button "Add Funds" at bounding box center [136, 108] width 62 height 18
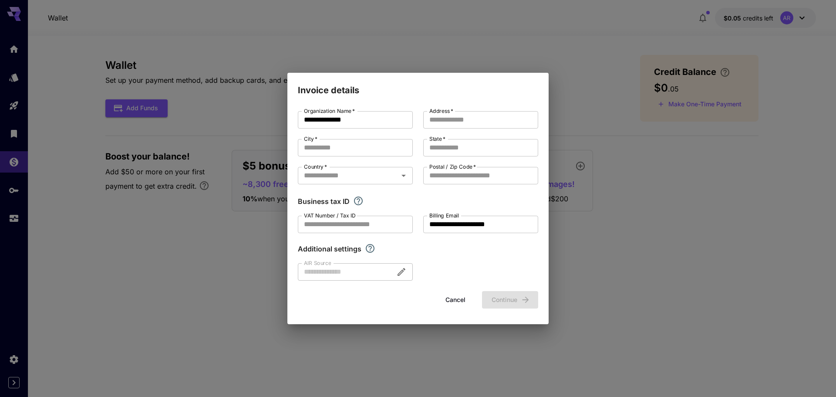
click at [454, 297] on button "Cancel" at bounding box center [455, 300] width 39 height 18
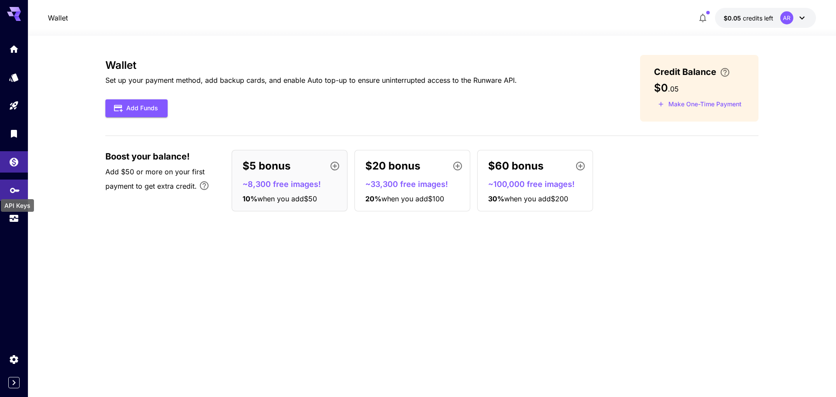
click at [14, 191] on icon "API Keys" at bounding box center [15, 187] width 10 height 10
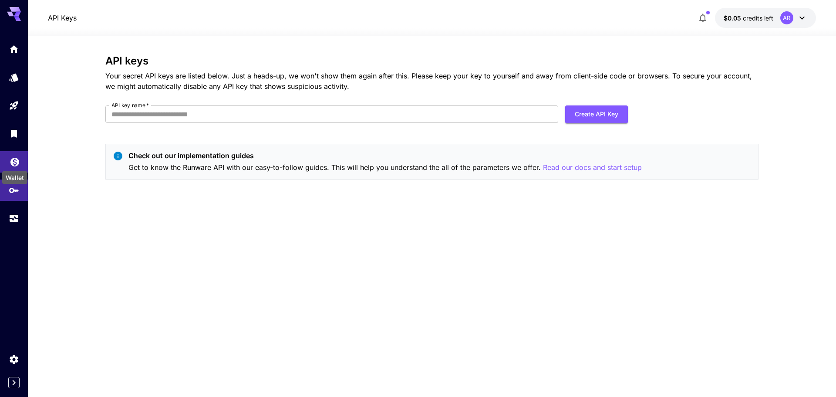
click at [14, 162] on icon "Wallet" at bounding box center [15, 159] width 10 height 10
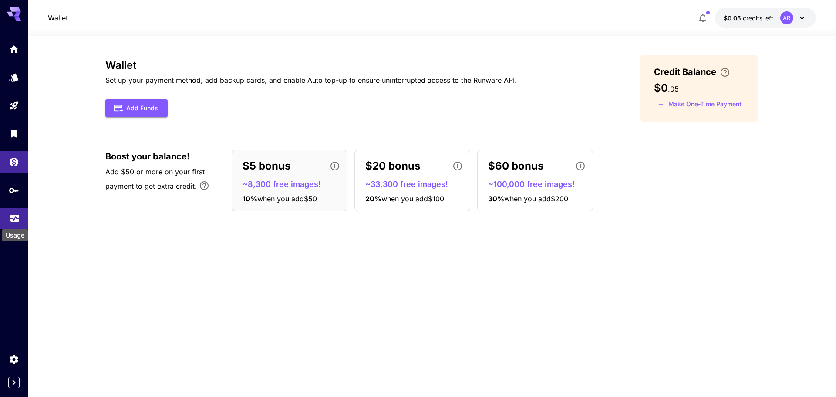
click at [15, 218] on icon "Usage" at bounding box center [15, 215] width 10 height 10
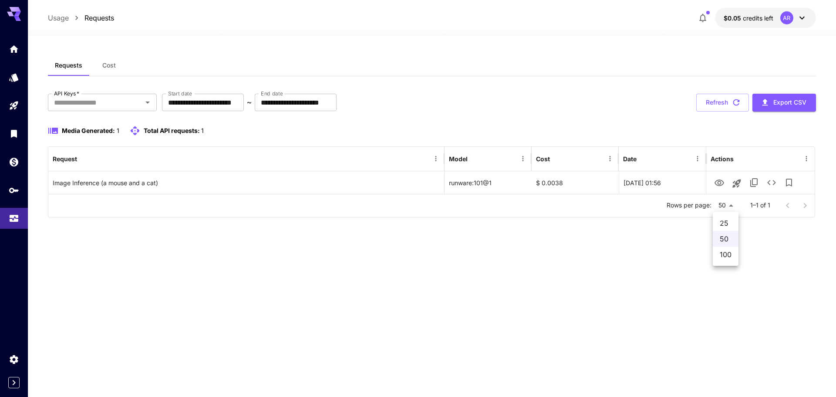
click at [727, 205] on body "**********" at bounding box center [418, 198] width 836 height 397
click at [787, 239] on div at bounding box center [418, 198] width 836 height 397
click at [790, 19] on div "AR" at bounding box center [787, 17] width 13 height 13
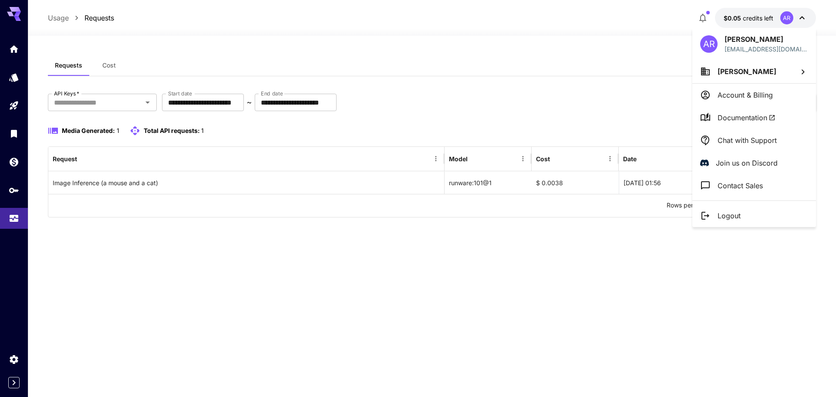
click at [741, 117] on span "Documentation" at bounding box center [747, 117] width 58 height 10
